Goal: Transaction & Acquisition: Purchase product/service

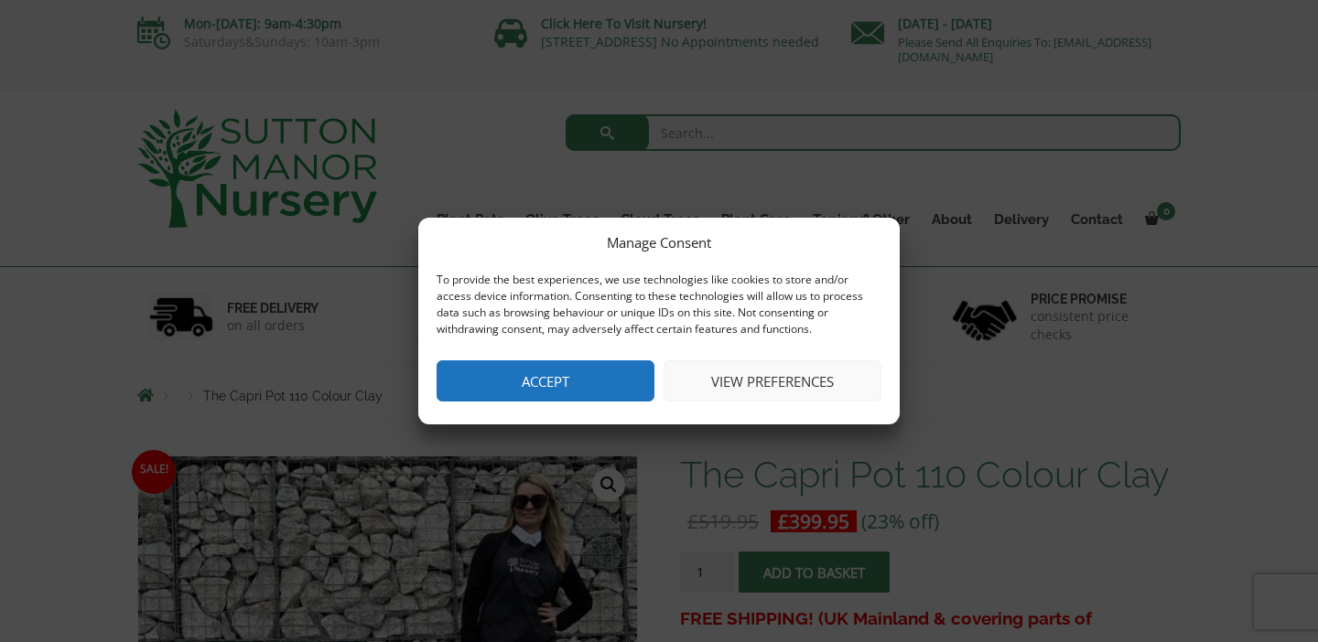
click at [516, 382] on button "Accept" at bounding box center [545, 381] width 218 height 41
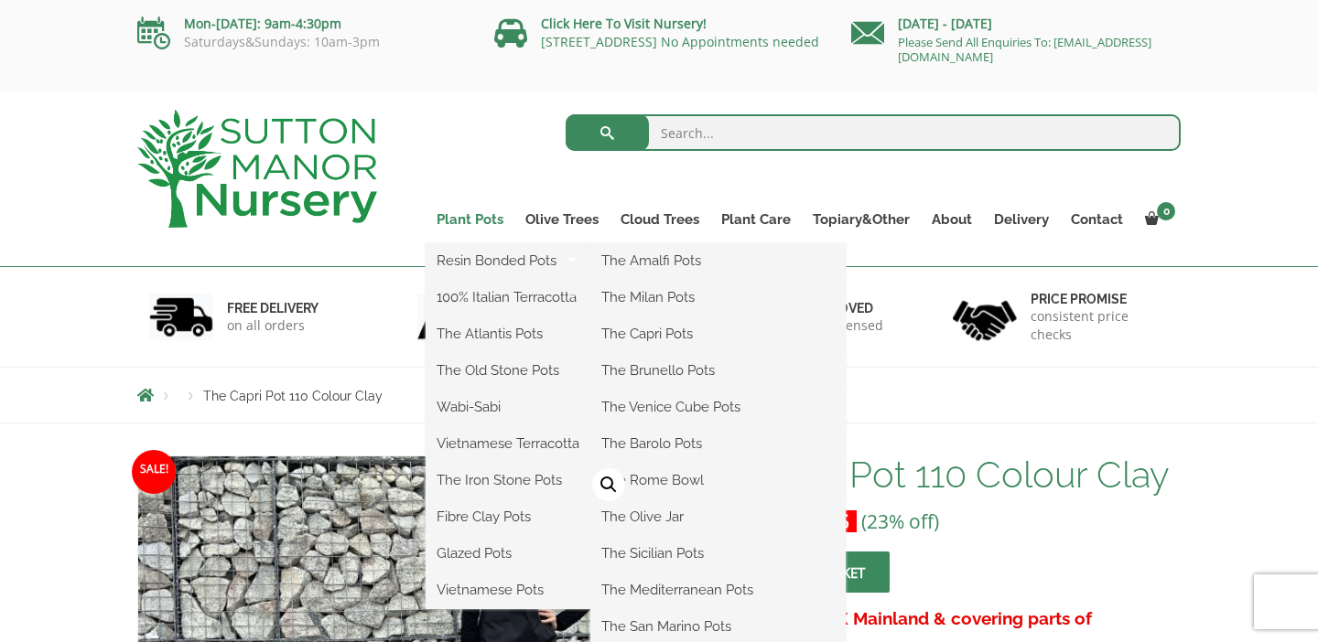
click at [470, 221] on link "Plant Pots" at bounding box center [470, 220] width 89 height 26
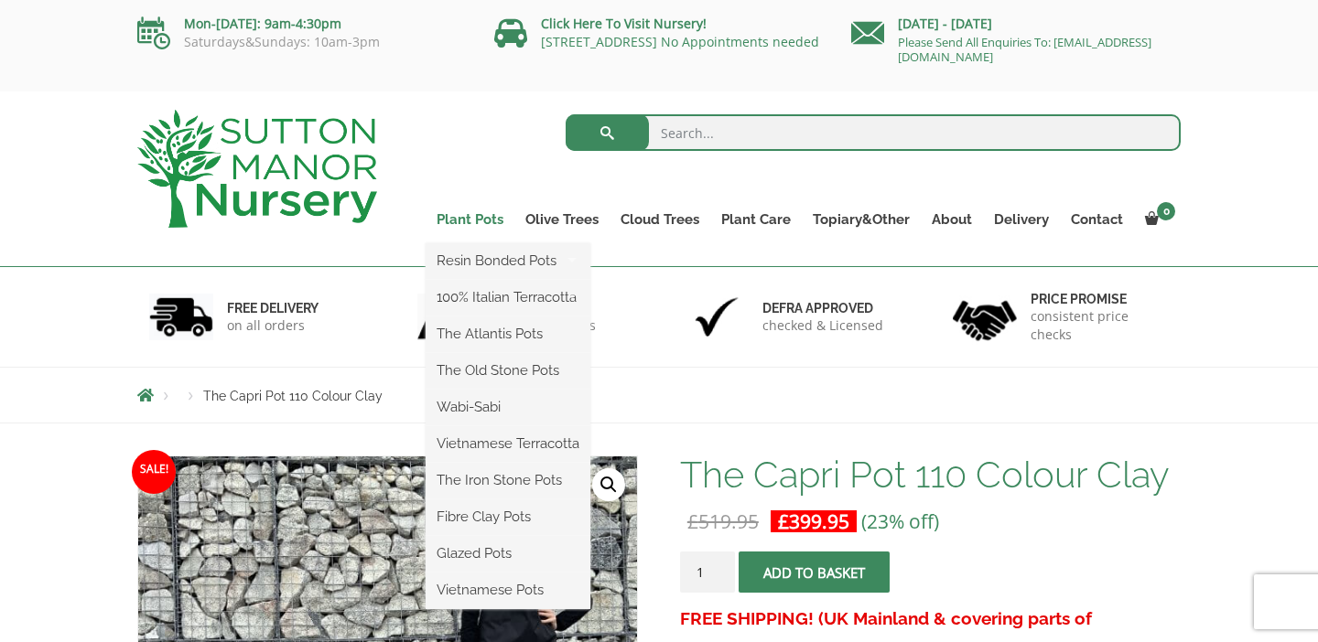
click at [457, 216] on link "Plant Pots" at bounding box center [470, 220] width 89 height 26
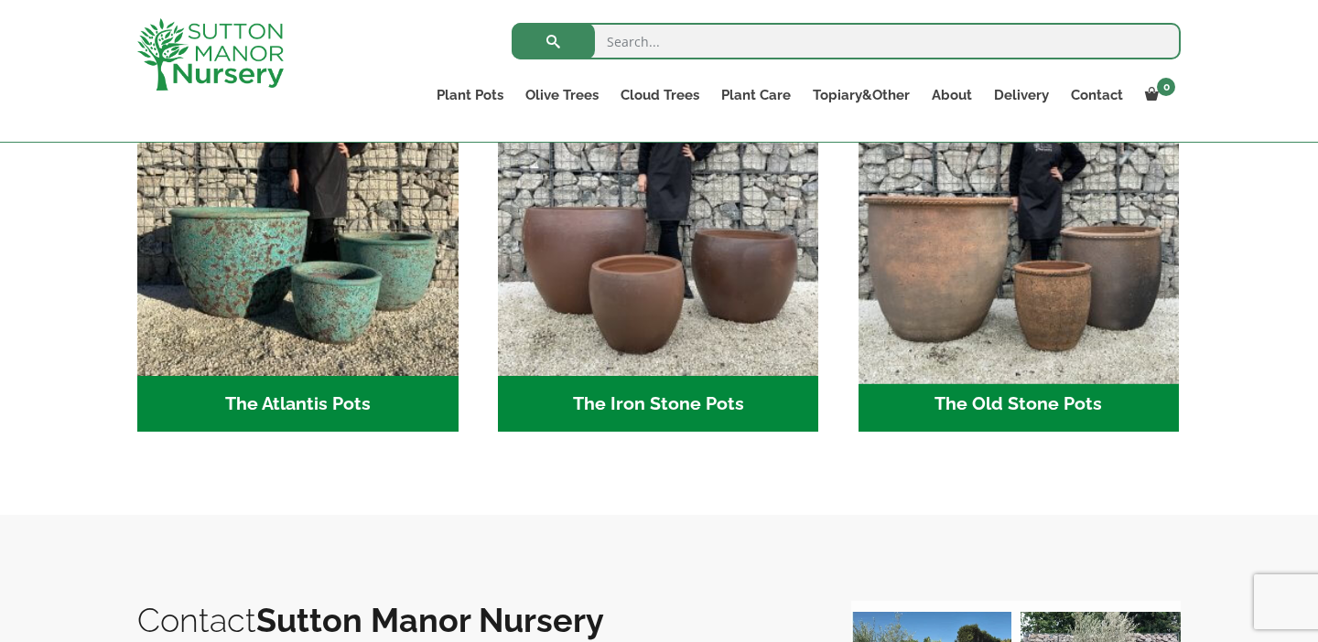
scroll to position [1117, 0]
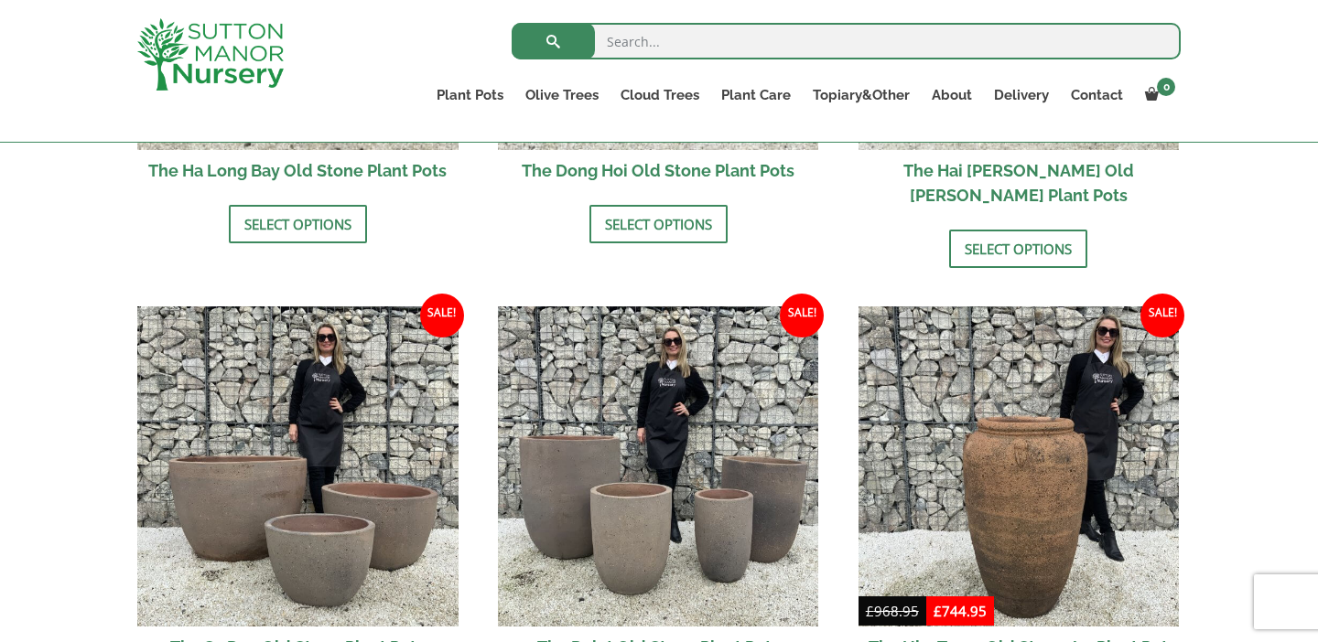
scroll to position [917, 0]
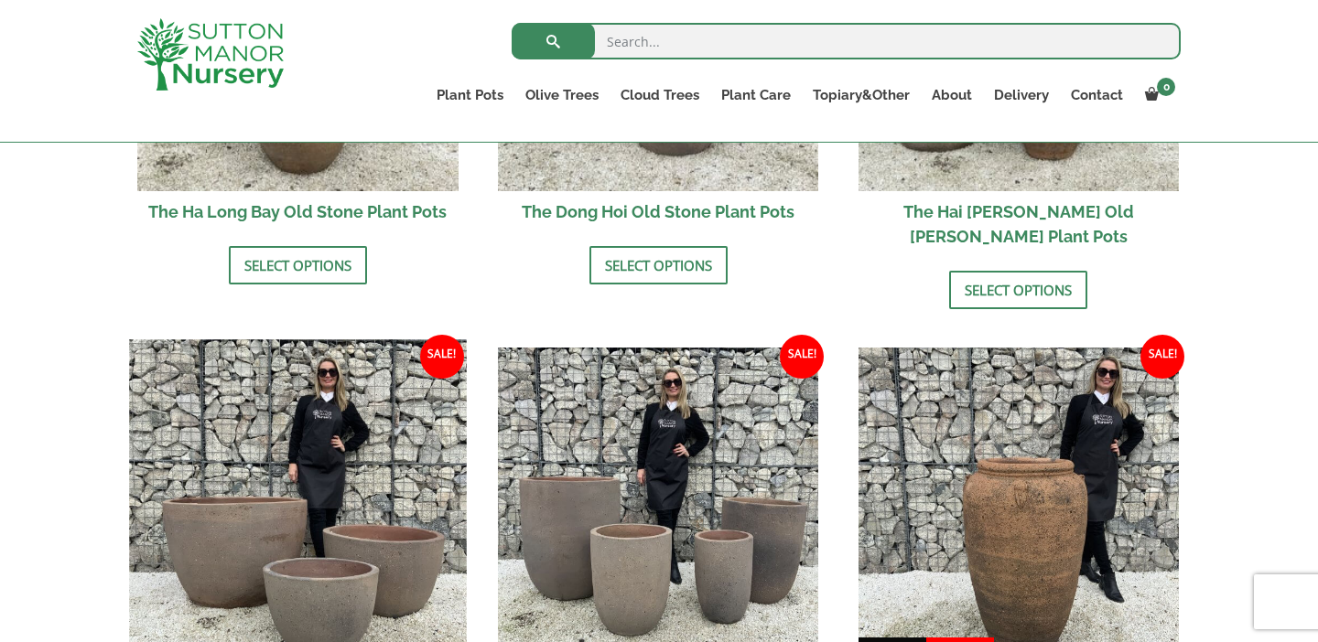
click at [284, 508] on img at bounding box center [297, 507] width 337 height 337
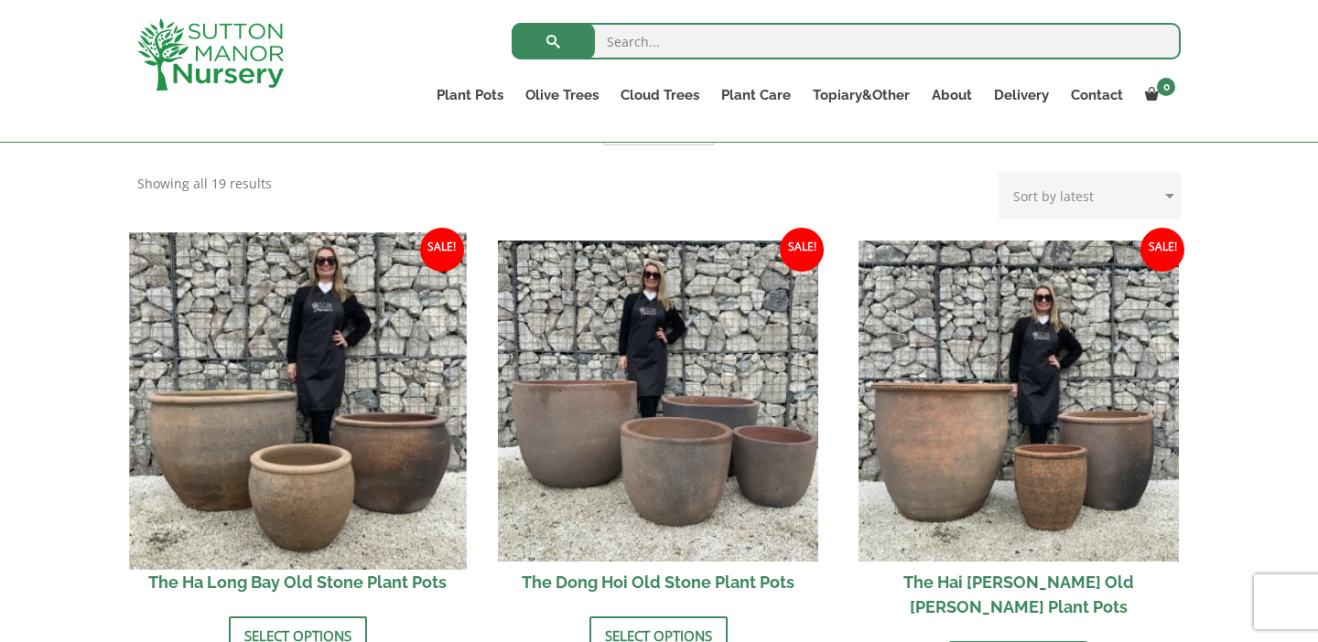
scroll to position [547, 0]
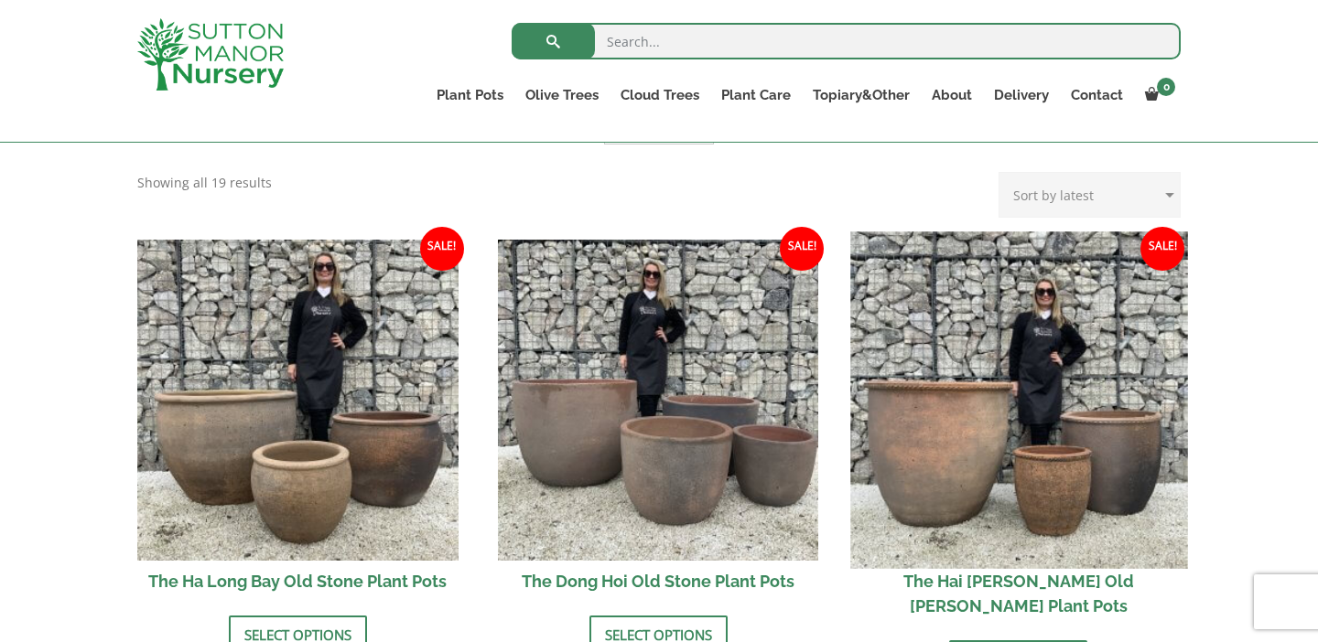
click at [915, 461] on img at bounding box center [1018, 400] width 337 height 337
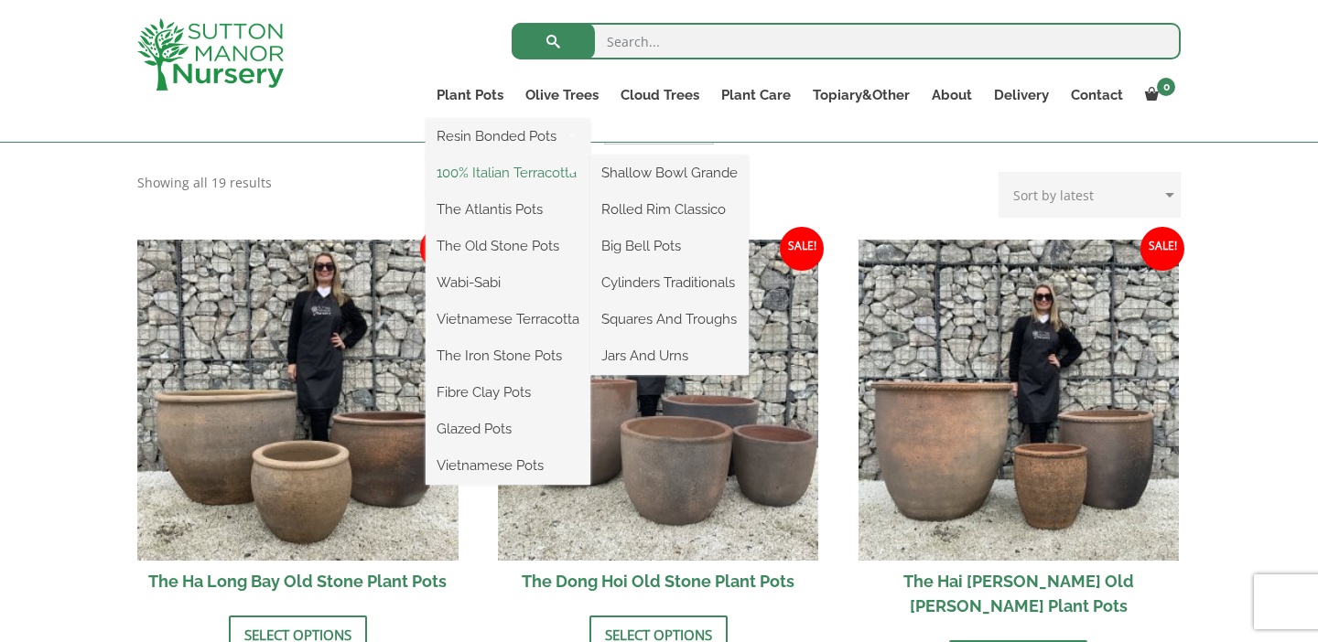
click at [459, 174] on link "100% Italian Terracotta" at bounding box center [508, 172] width 165 height 27
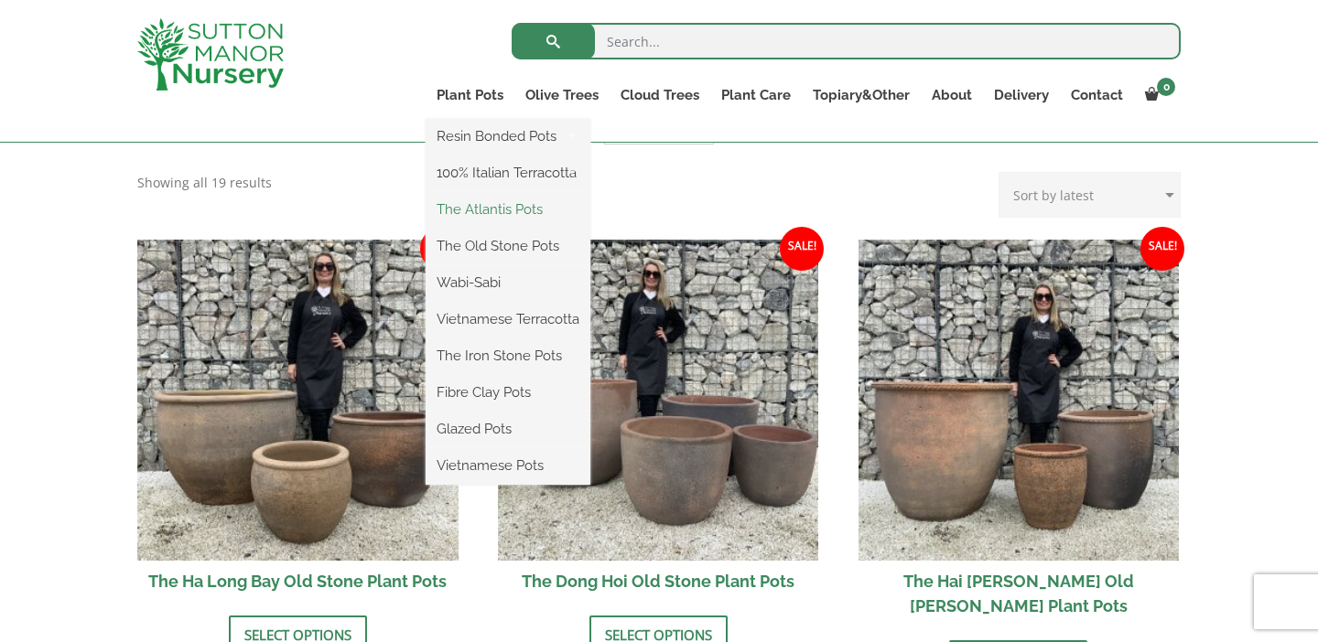
click at [468, 211] on link "The Atlantis Pots" at bounding box center [508, 209] width 165 height 27
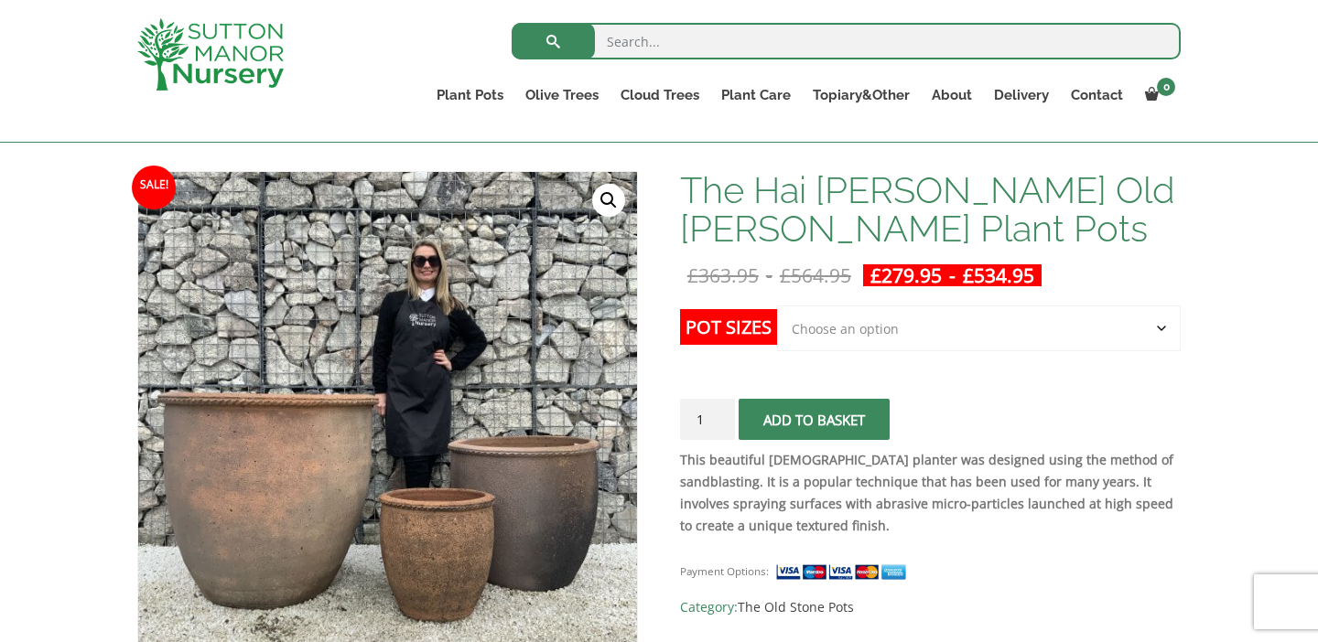
scroll to position [239, 0]
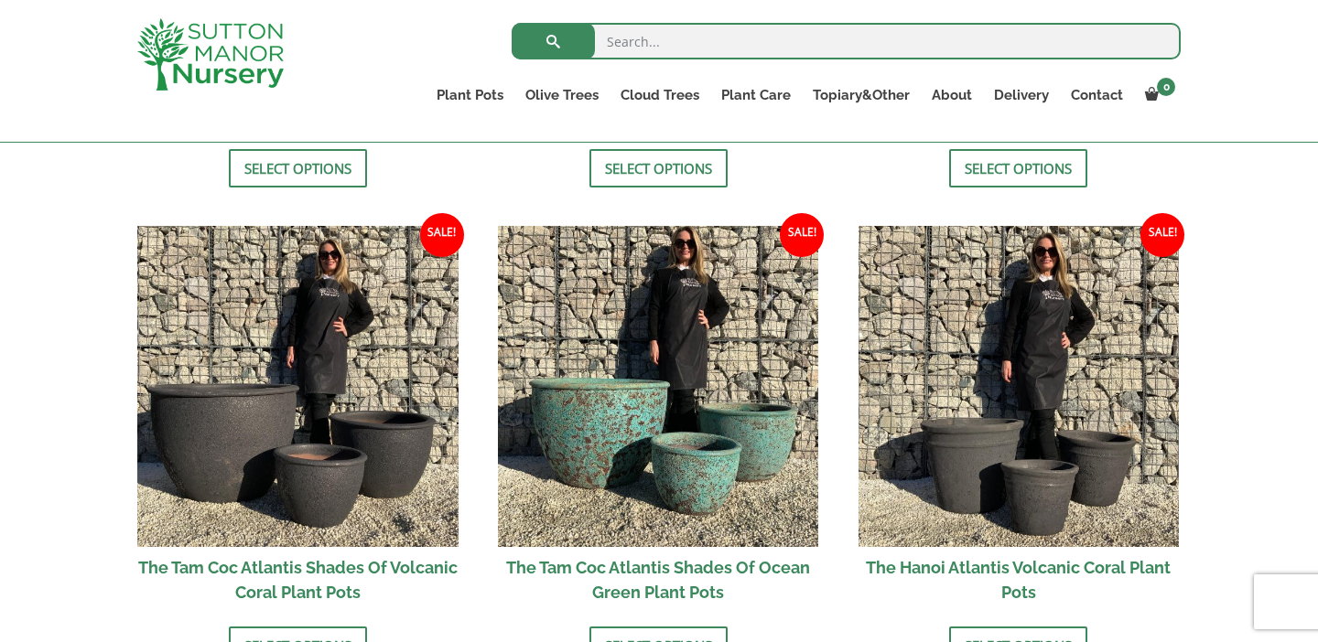
scroll to position [1407, 0]
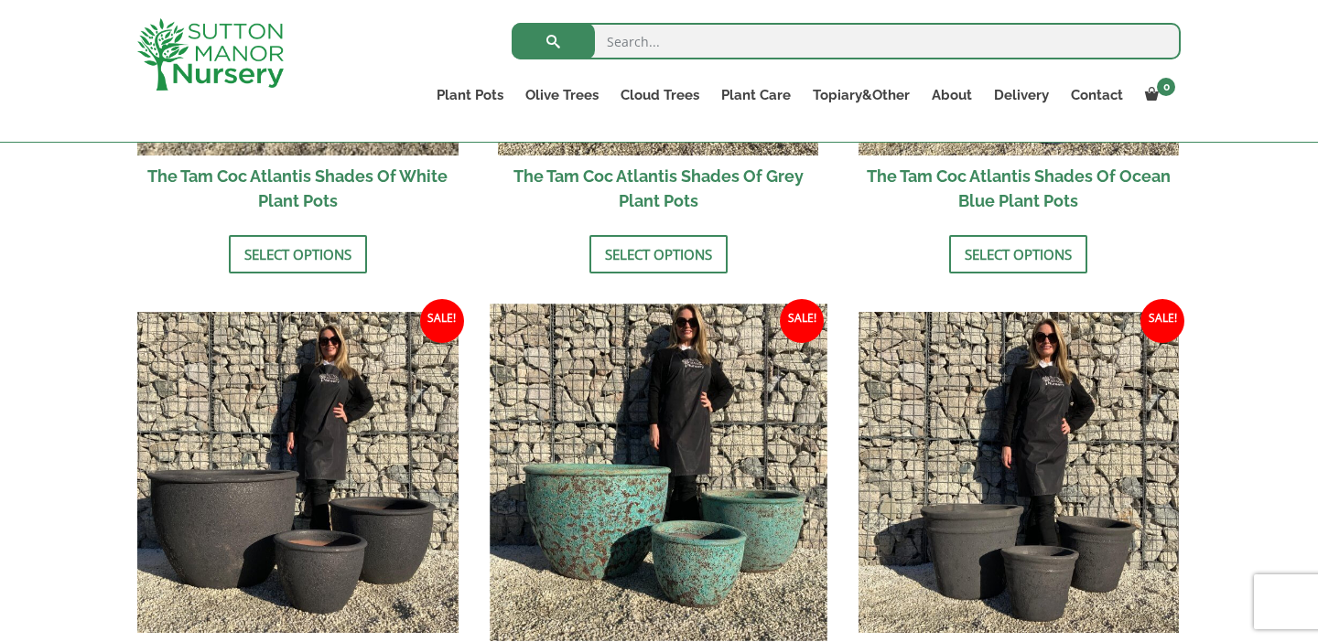
click at [611, 523] on img at bounding box center [658, 472] width 337 height 337
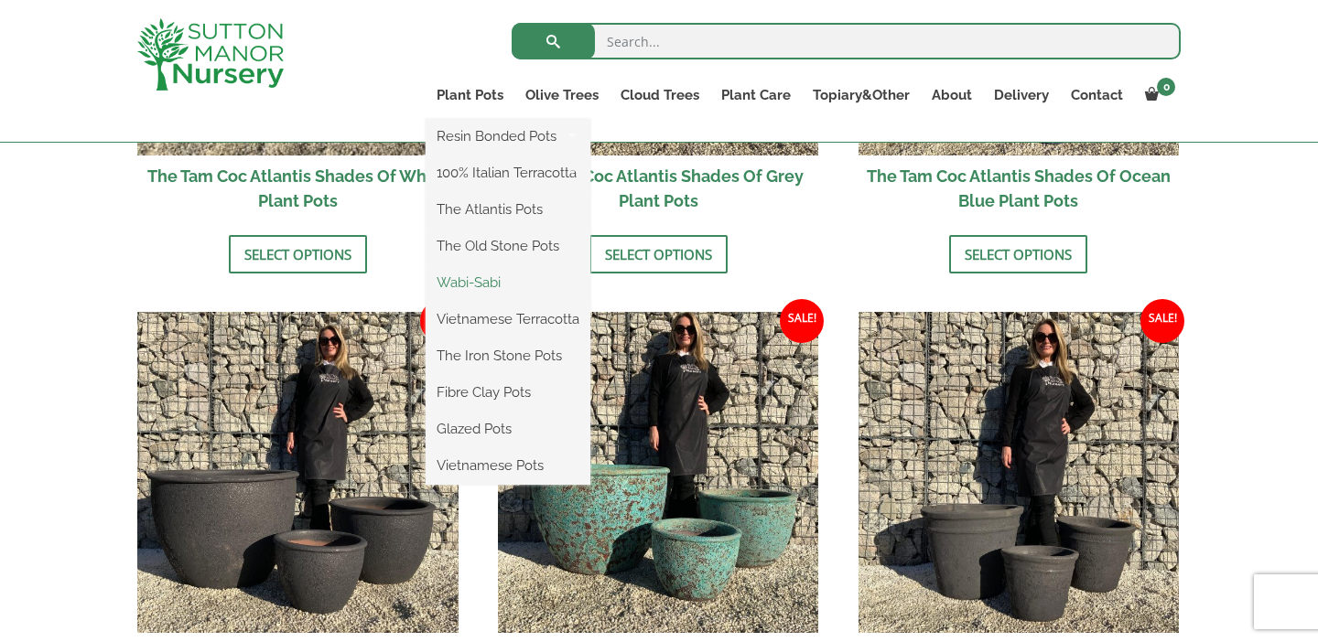
click at [470, 283] on link "Wabi-Sabi" at bounding box center [508, 282] width 165 height 27
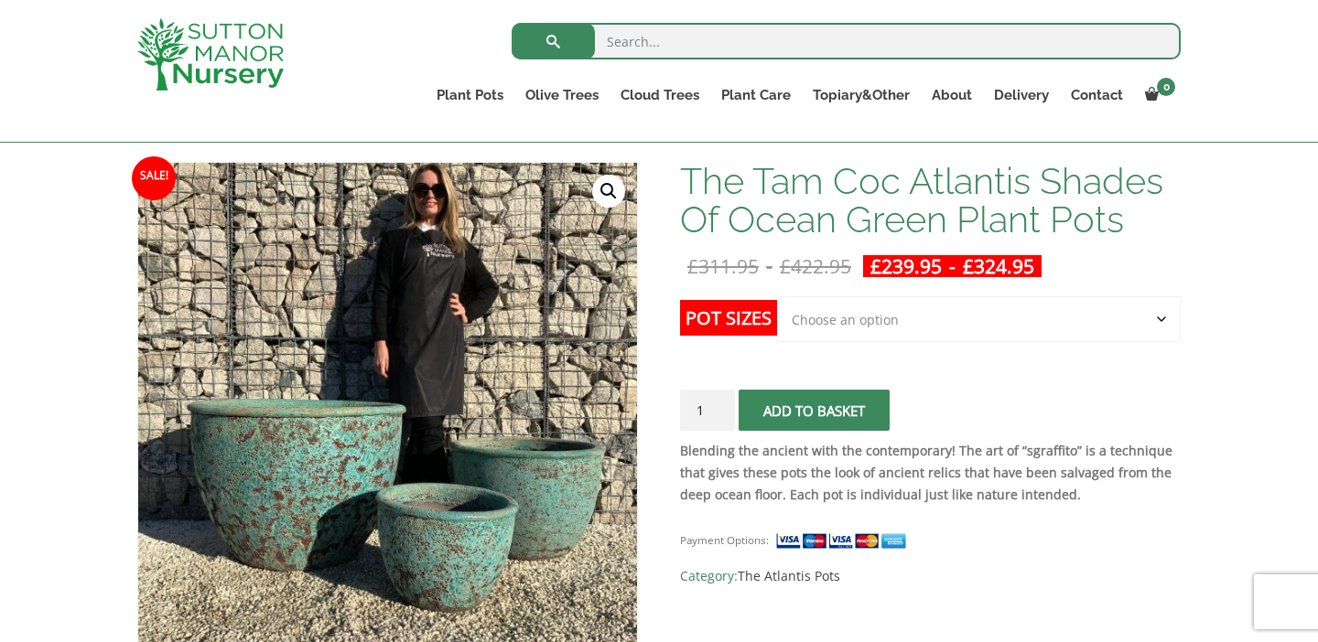
scroll to position [254, 0]
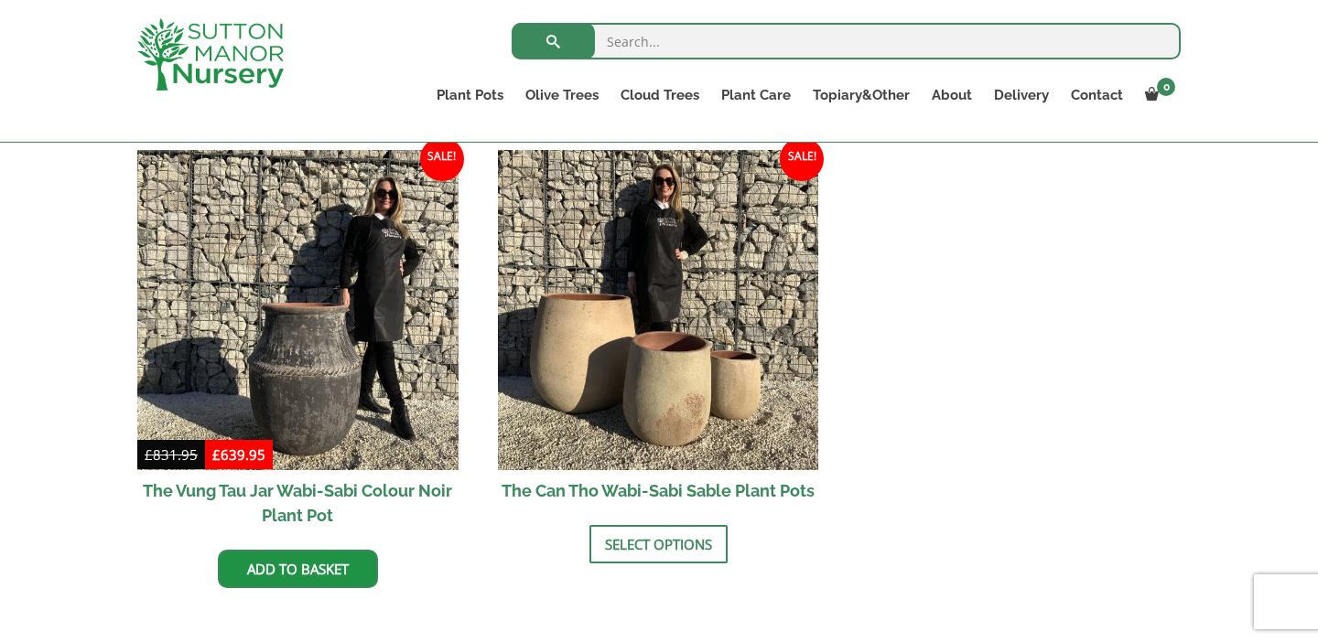
scroll to position [2372, 0]
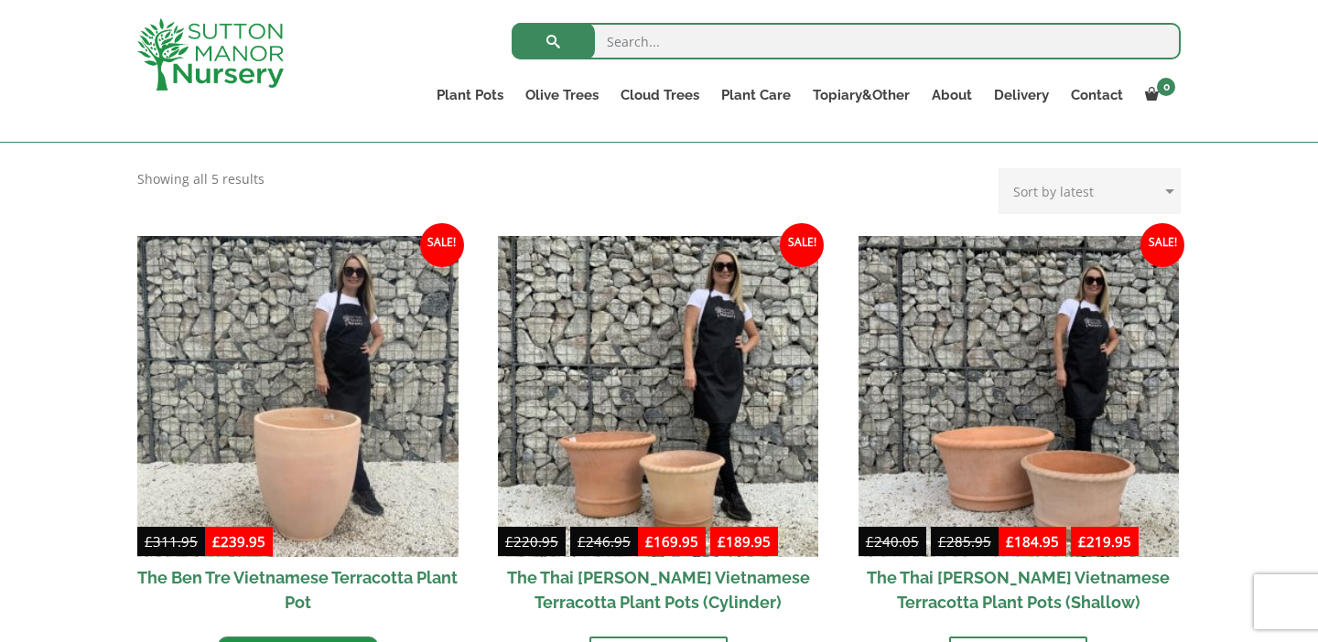
scroll to position [326, 0]
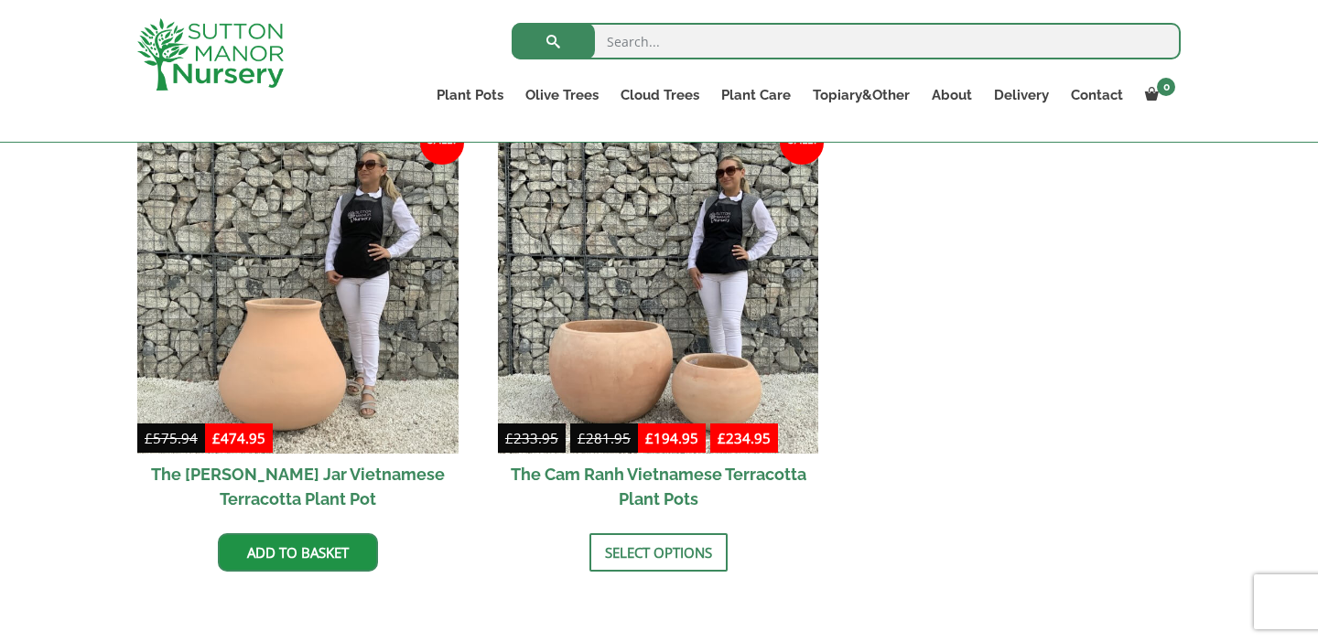
scroll to position [955, 0]
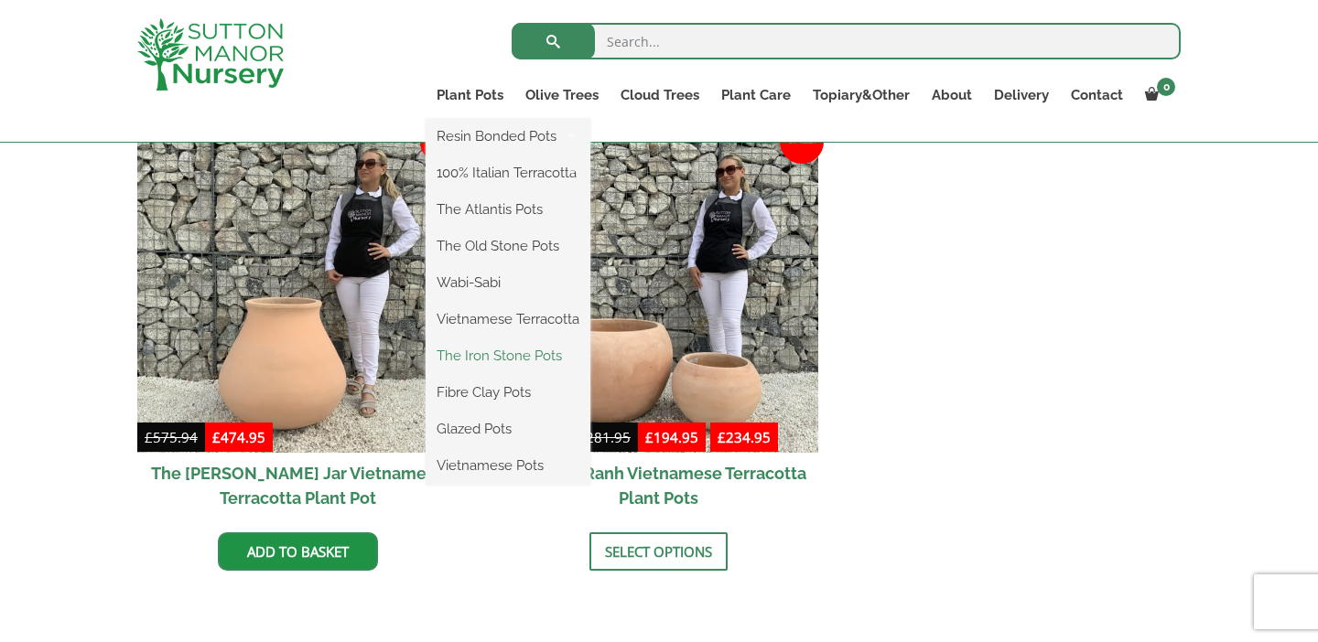
click at [491, 355] on link "The Iron Stone Pots" at bounding box center [508, 355] width 165 height 27
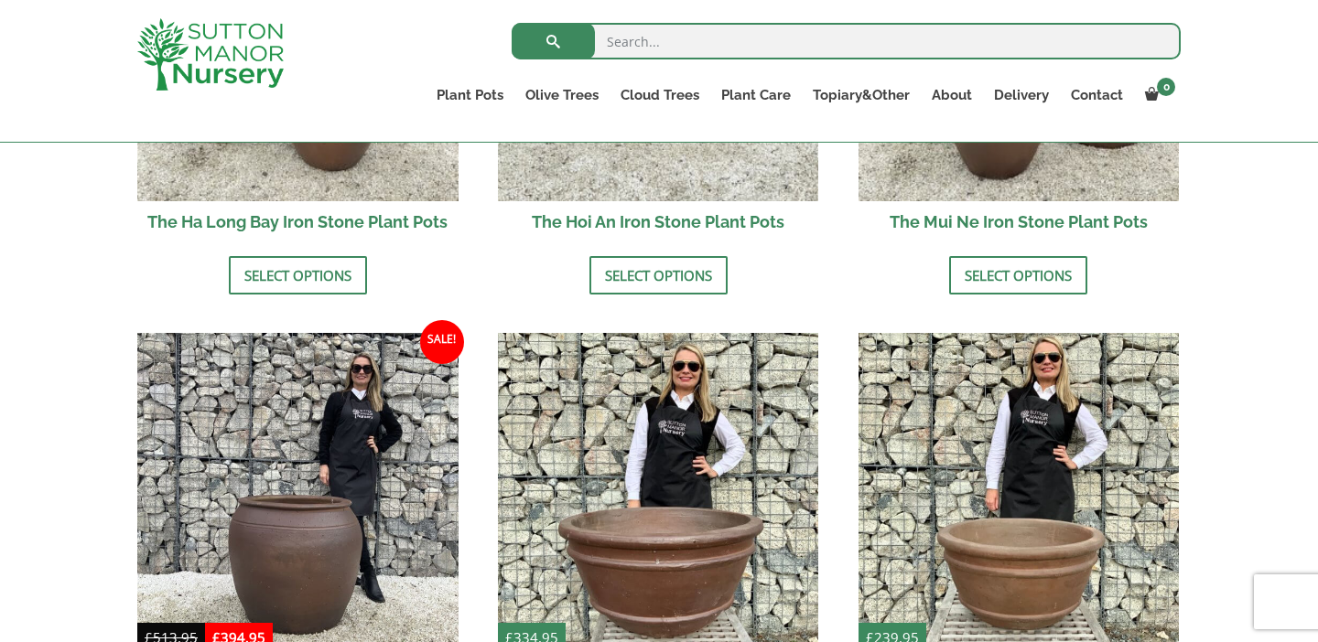
scroll to position [921, 0]
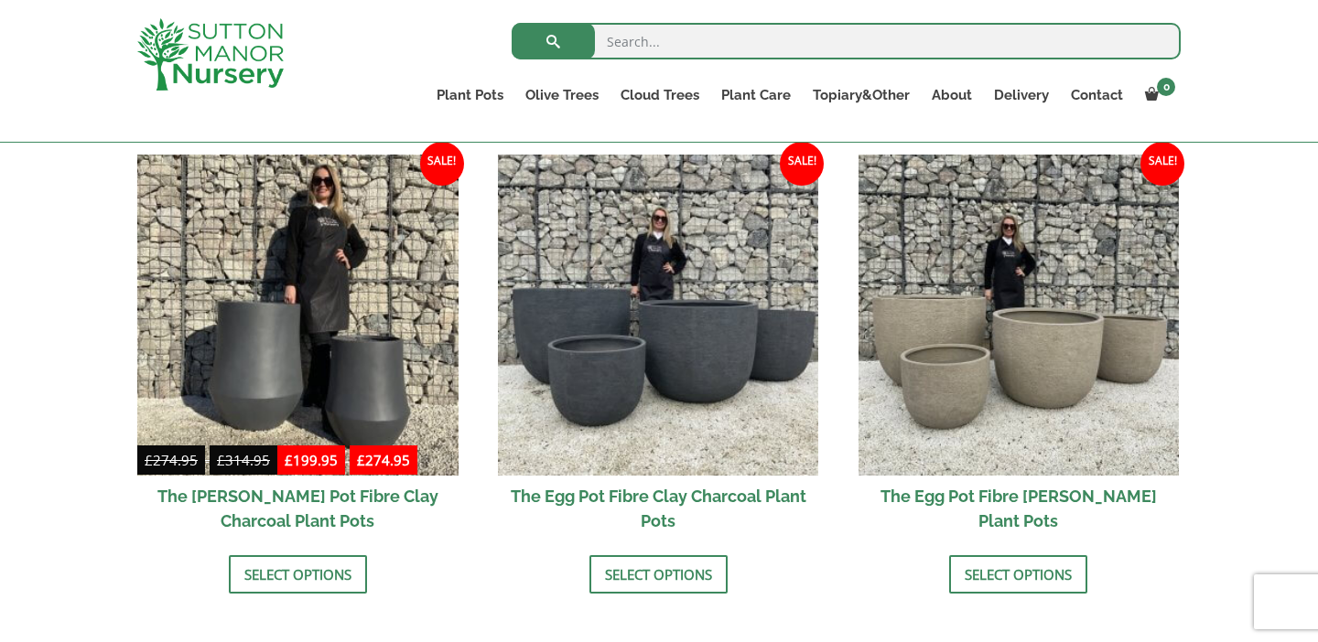
scroll to position [584, 0]
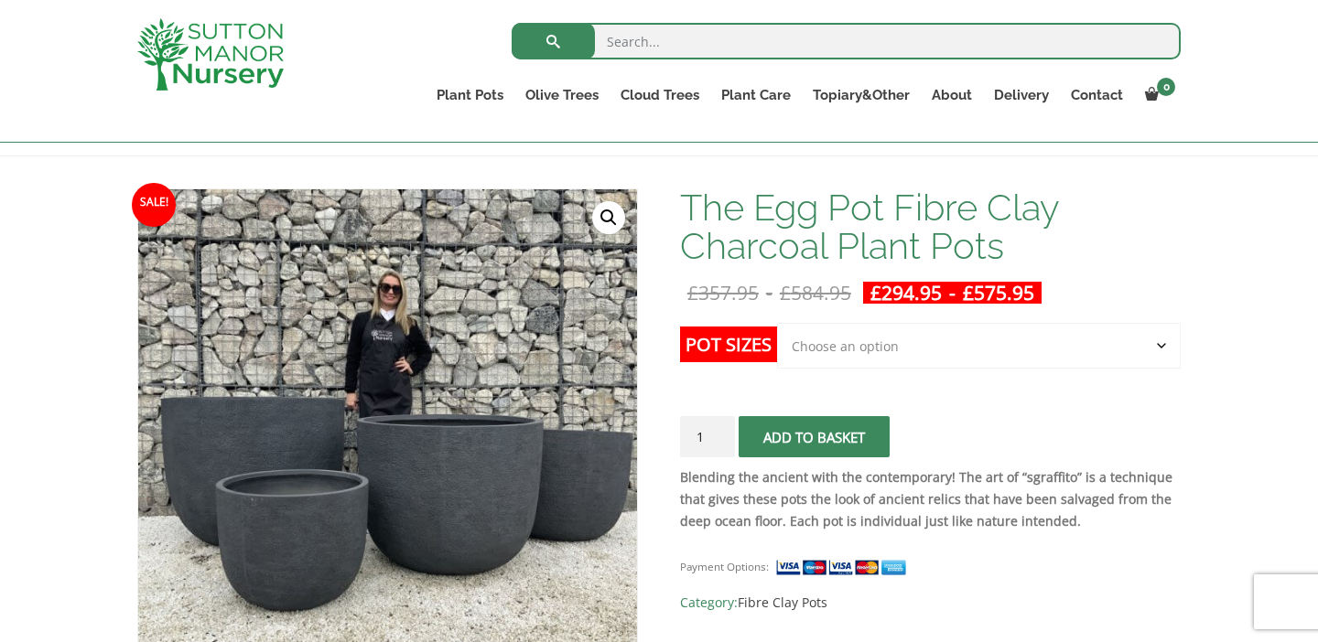
scroll to position [260, 0]
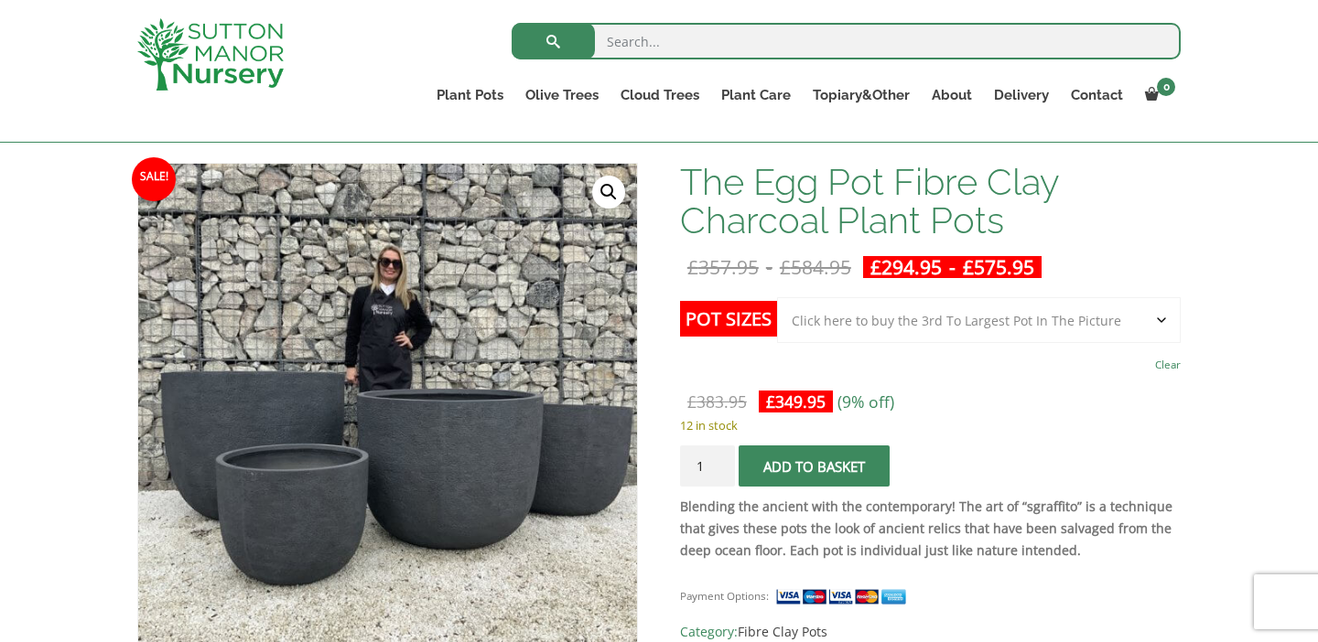
select select "Click here to buy the 3rd To Largest Pot In The Picture"
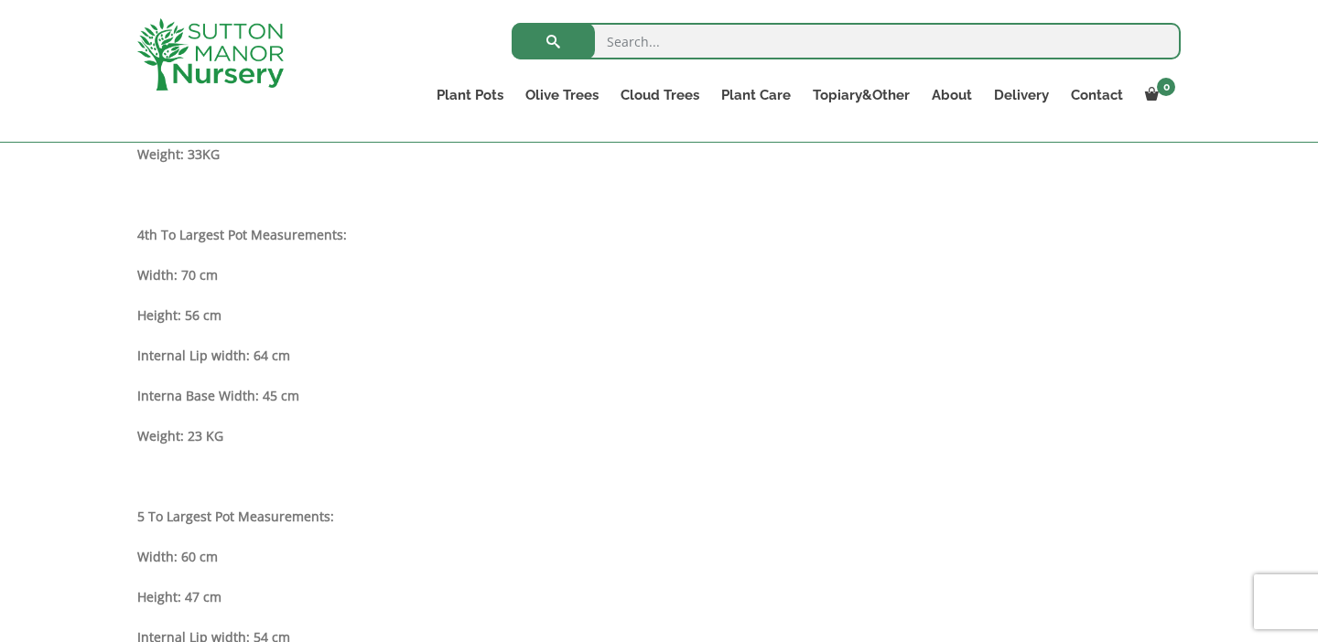
scroll to position [1797, 0]
